Goal: Task Accomplishment & Management: Manage account settings

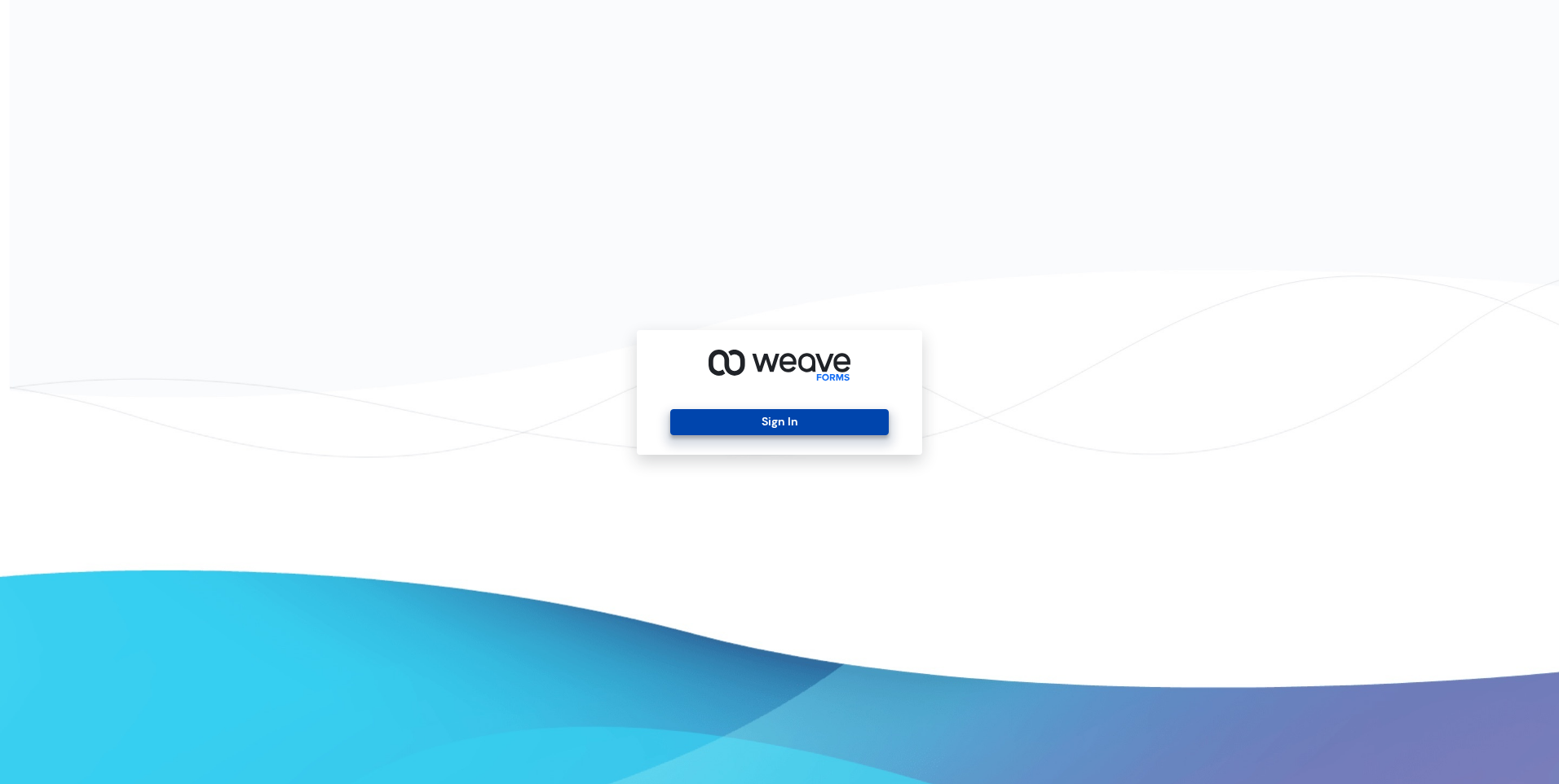
click at [711, 416] on button "Sign In" at bounding box center [779, 422] width 218 height 27
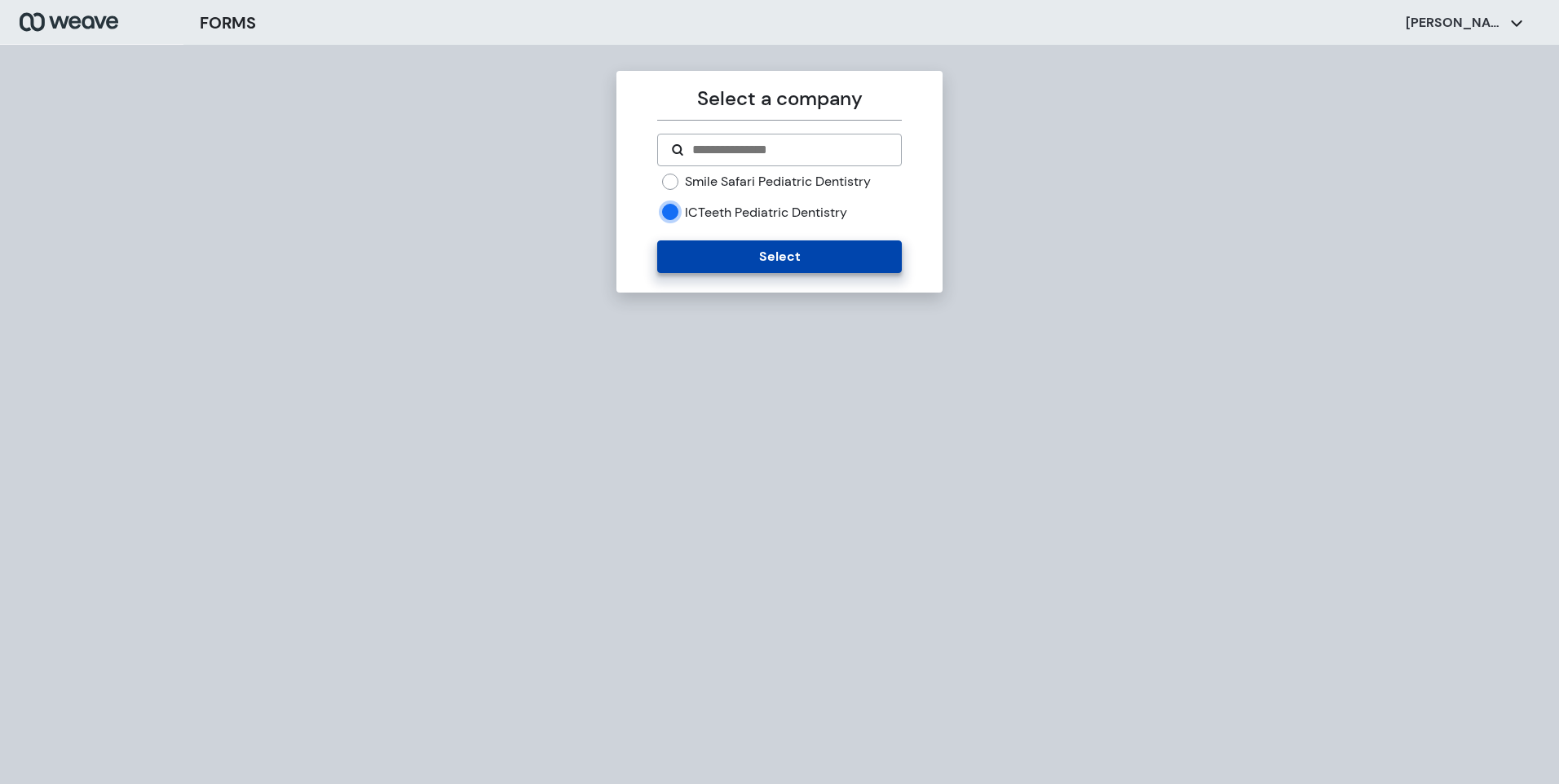
click at [697, 256] on button "Select" at bounding box center [779, 256] width 244 height 33
